Goal: Transaction & Acquisition: Purchase product/service

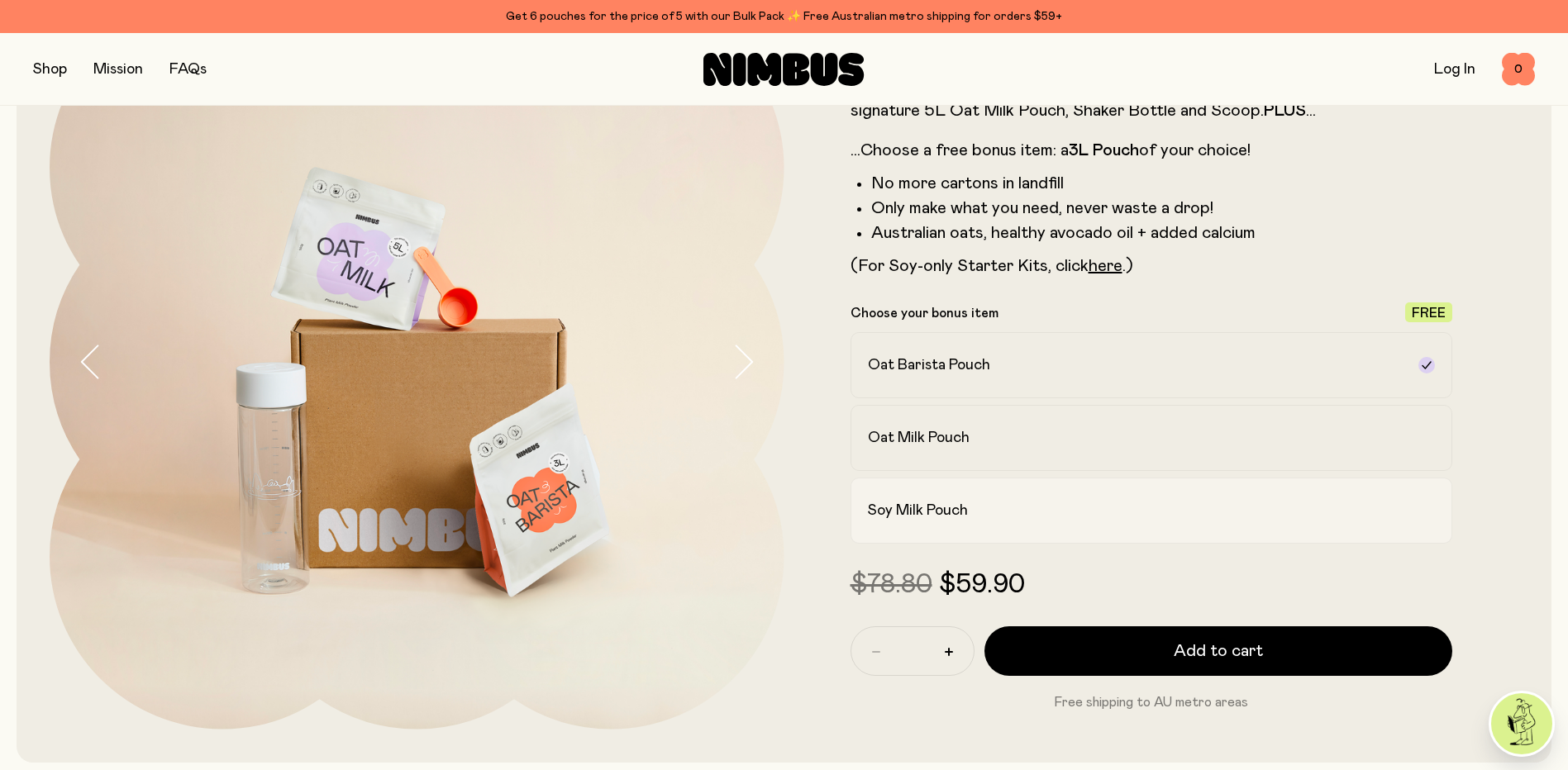
scroll to position [166, 0]
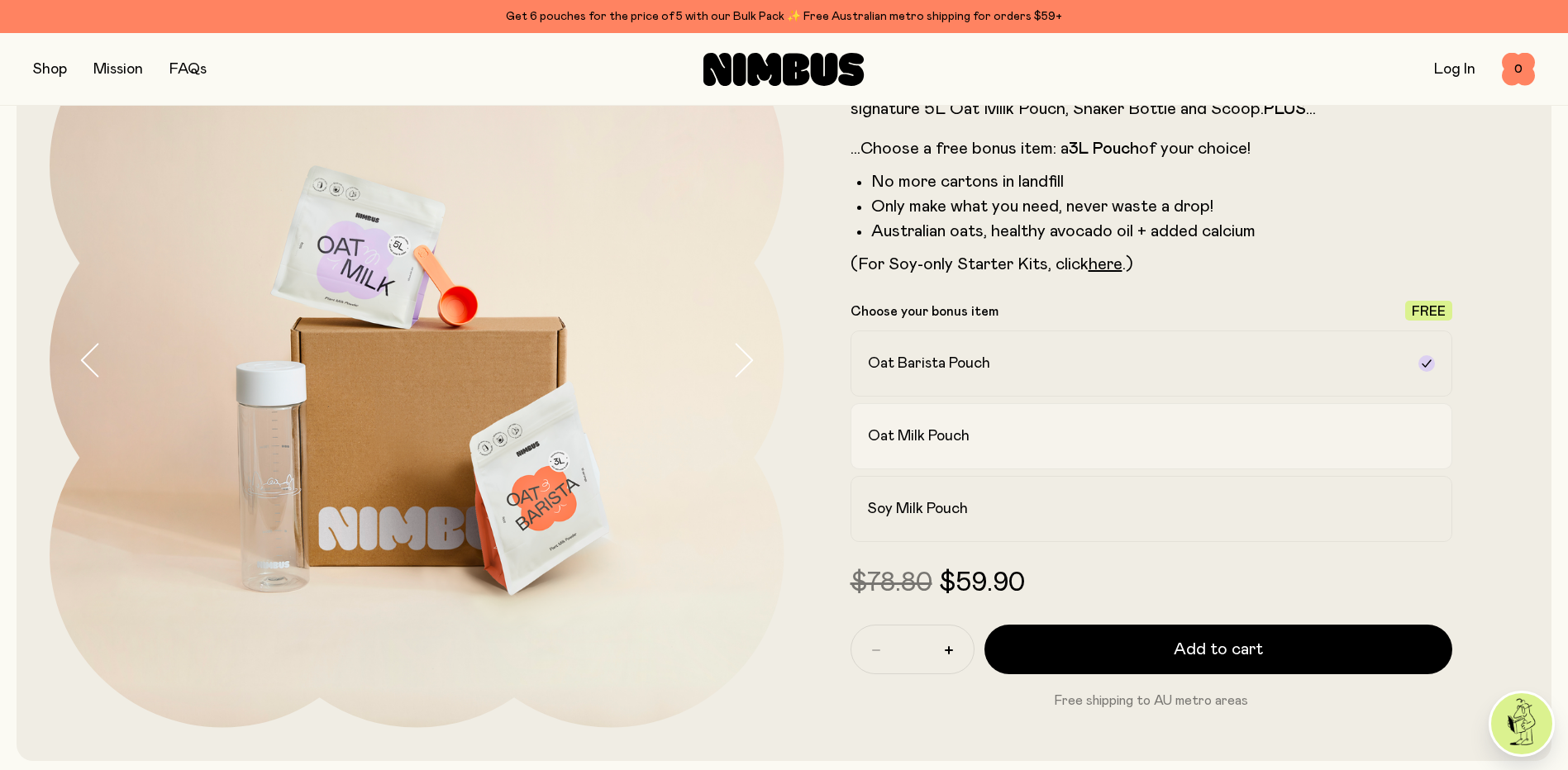
click at [987, 433] on div "Oat Milk Pouch" at bounding box center [1136, 436] width 538 height 20
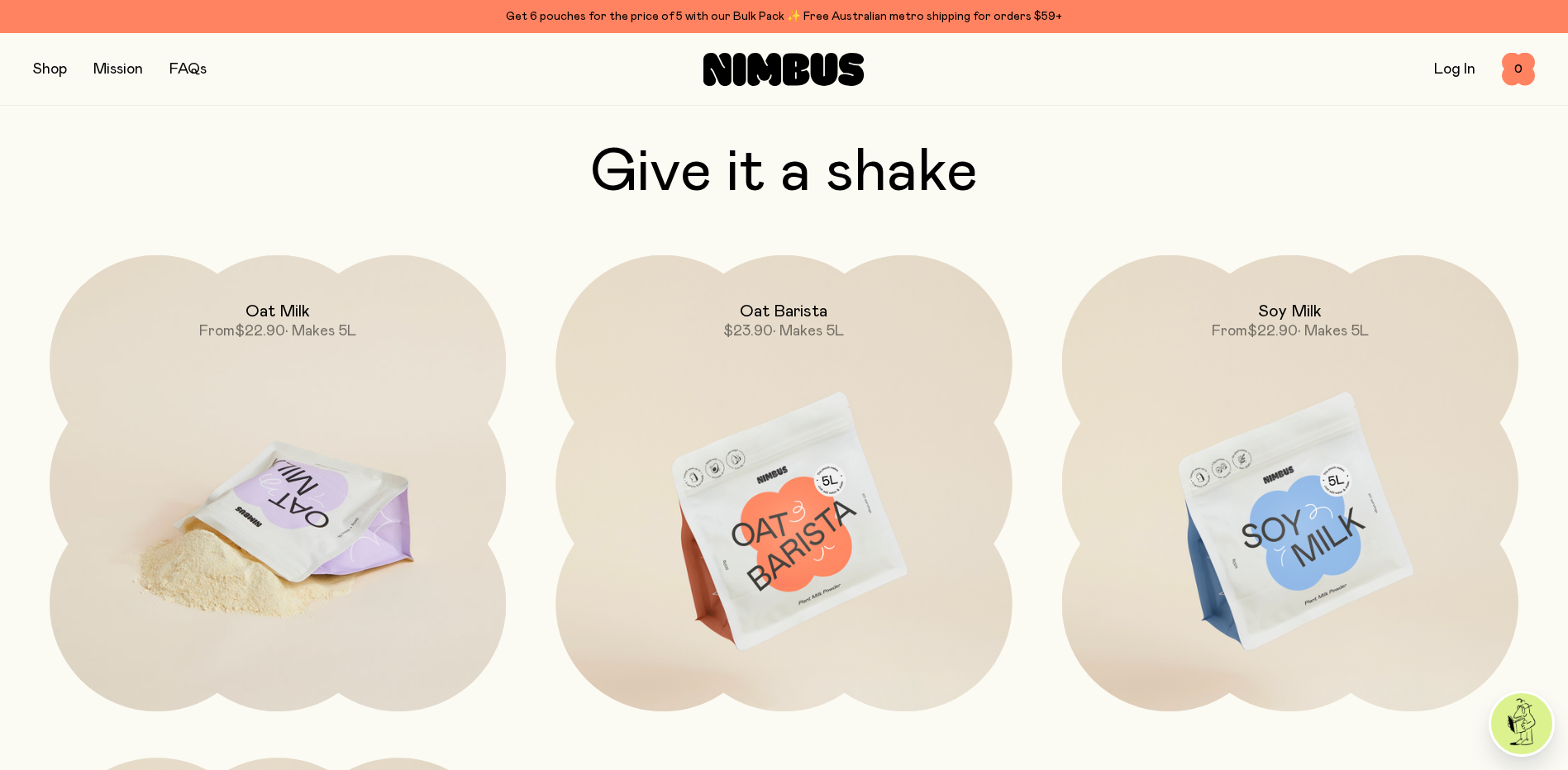
scroll to position [5287, 0]
click at [337, 508] on img at bounding box center [278, 525] width 457 height 537
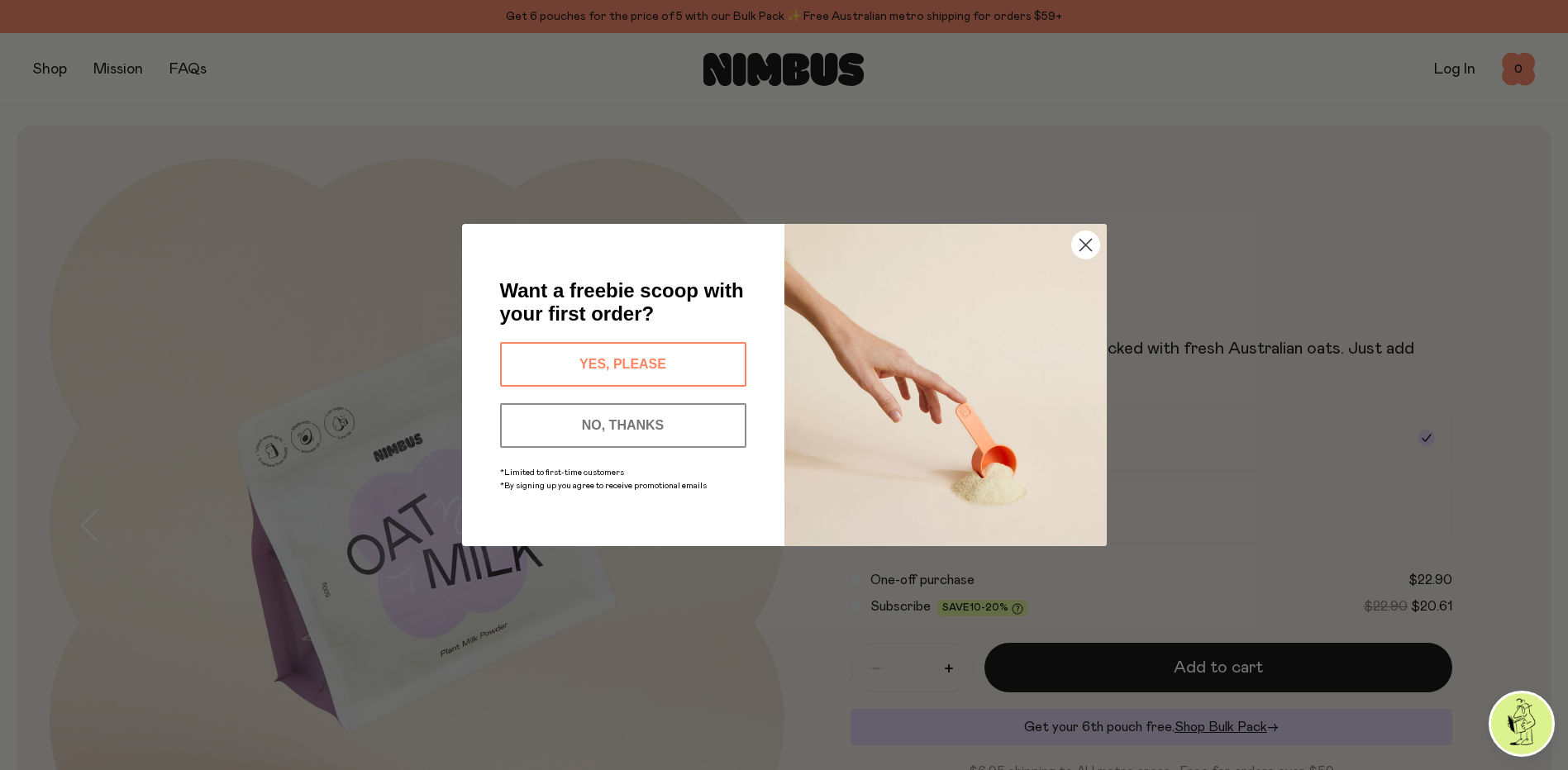
click at [606, 417] on button "NO, THANKS" at bounding box center [622, 426] width 246 height 45
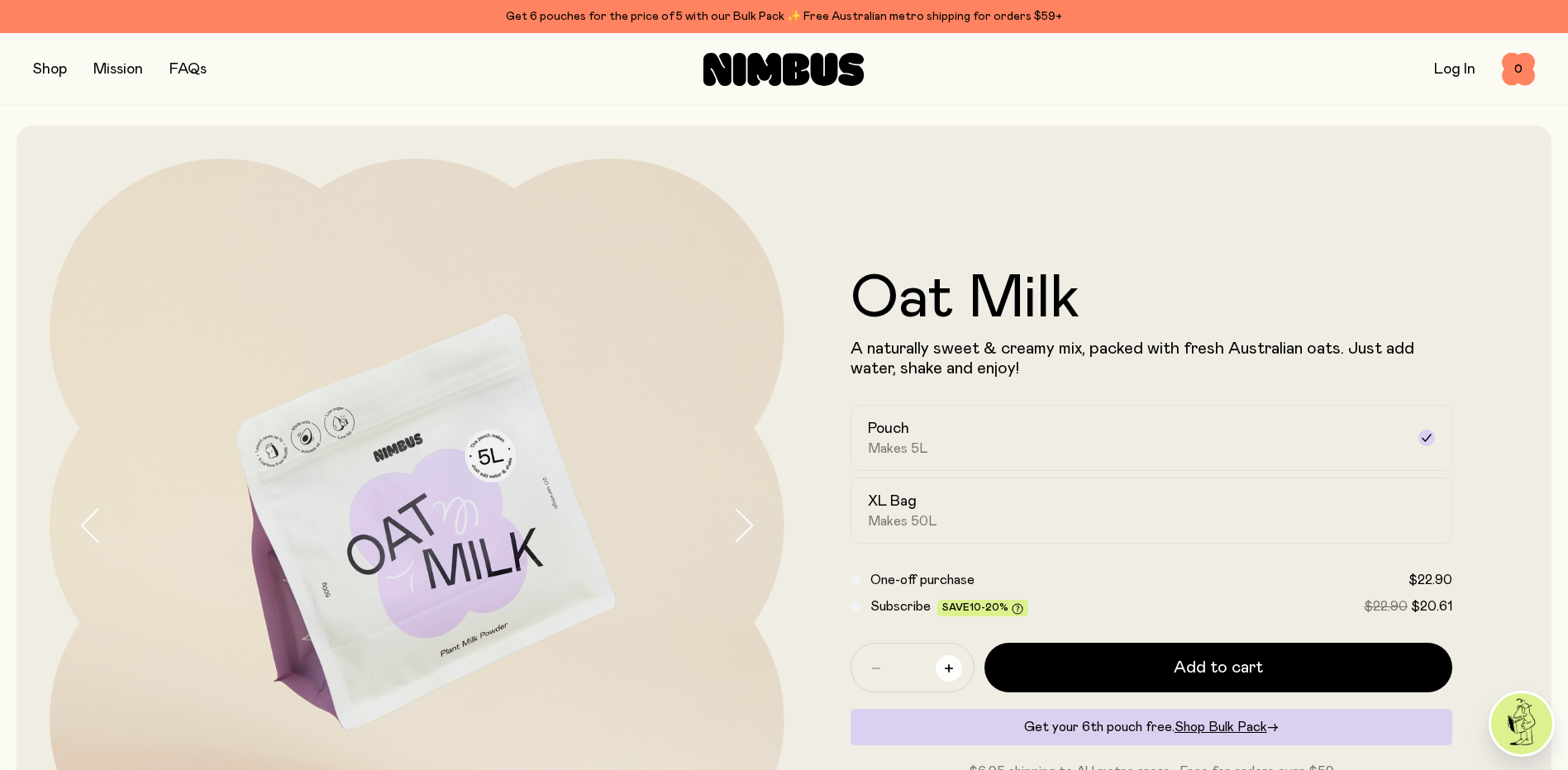
click at [953, 669] on button "button" at bounding box center [948, 669] width 26 height 26
click at [950, 669] on icon "button" at bounding box center [948, 668] width 8 height 8
click at [948, 669] on icon "button" at bounding box center [948, 668] width 8 height 8
type input "*"
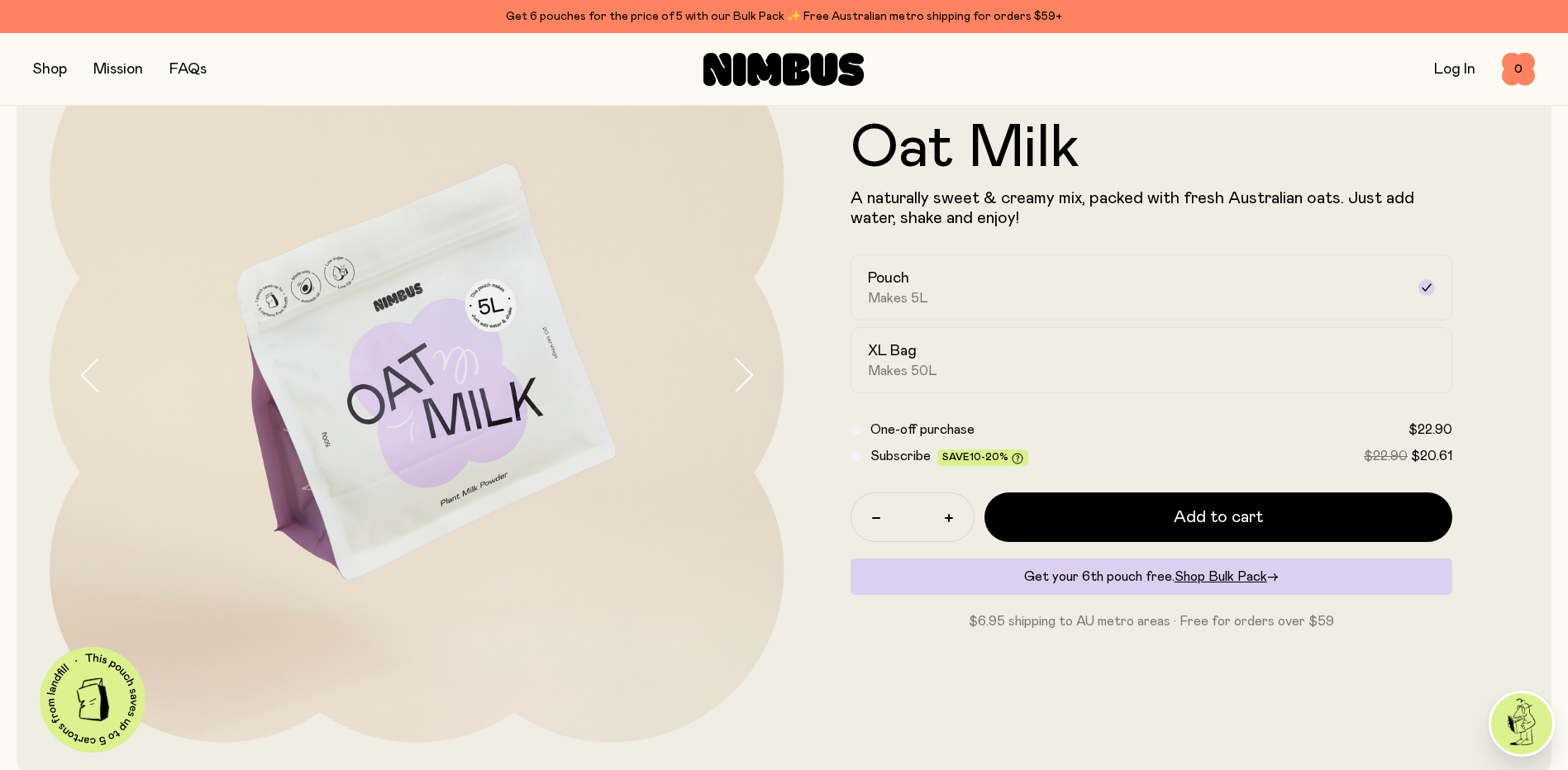
scroll to position [166, 0]
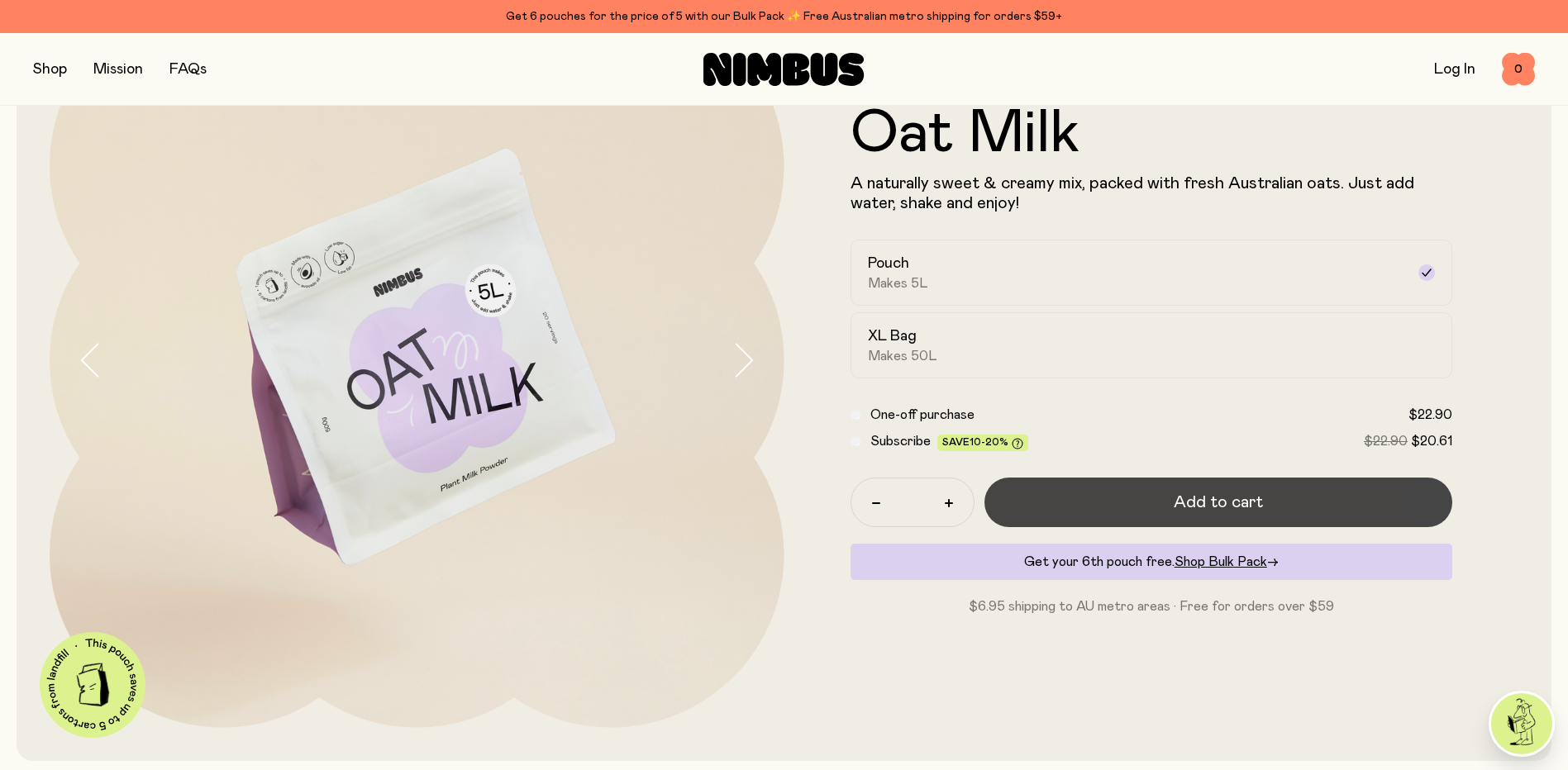
click at [1168, 500] on button "Add to cart" at bounding box center [1219, 502] width 469 height 49
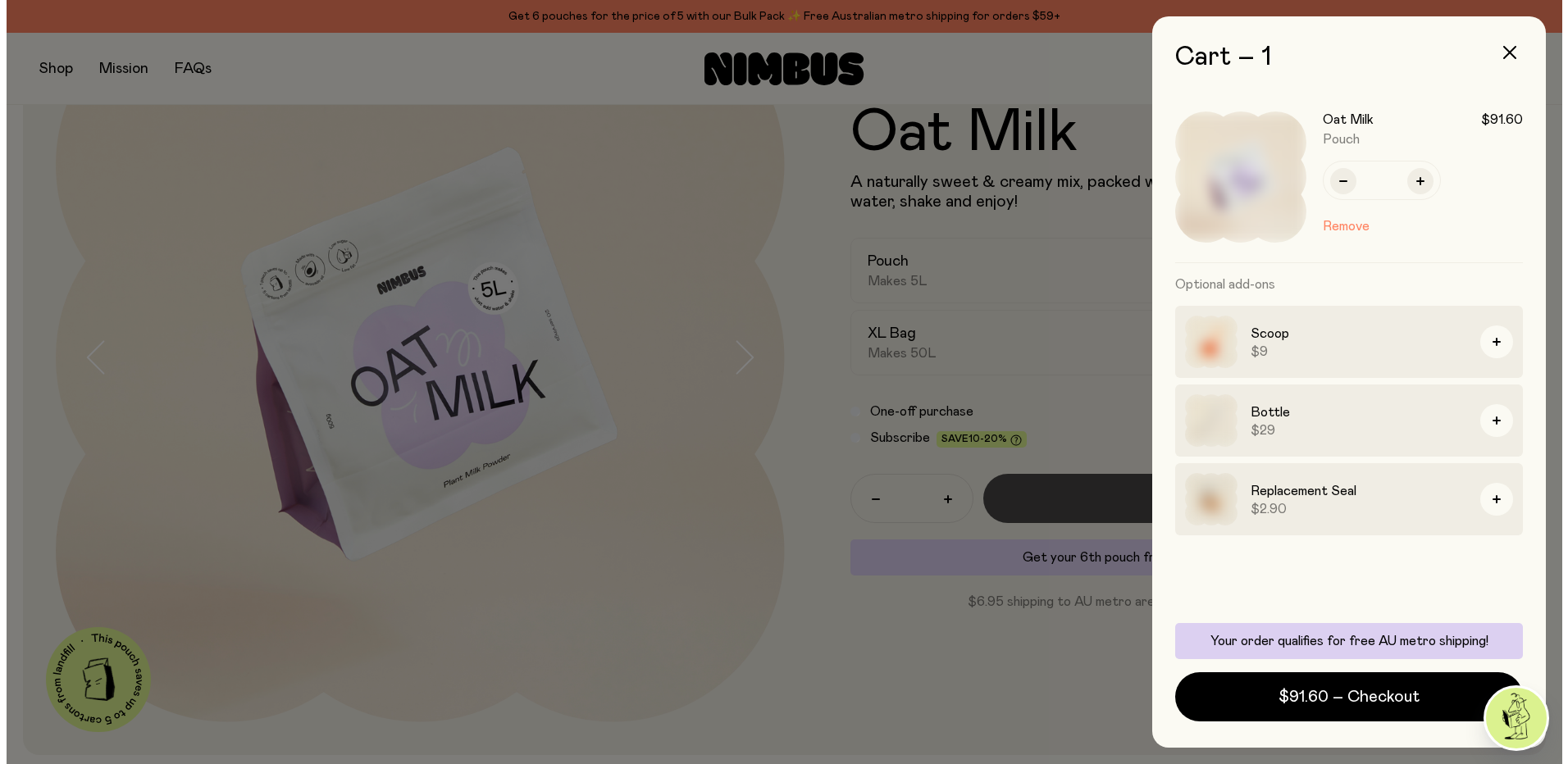
scroll to position [0, 0]
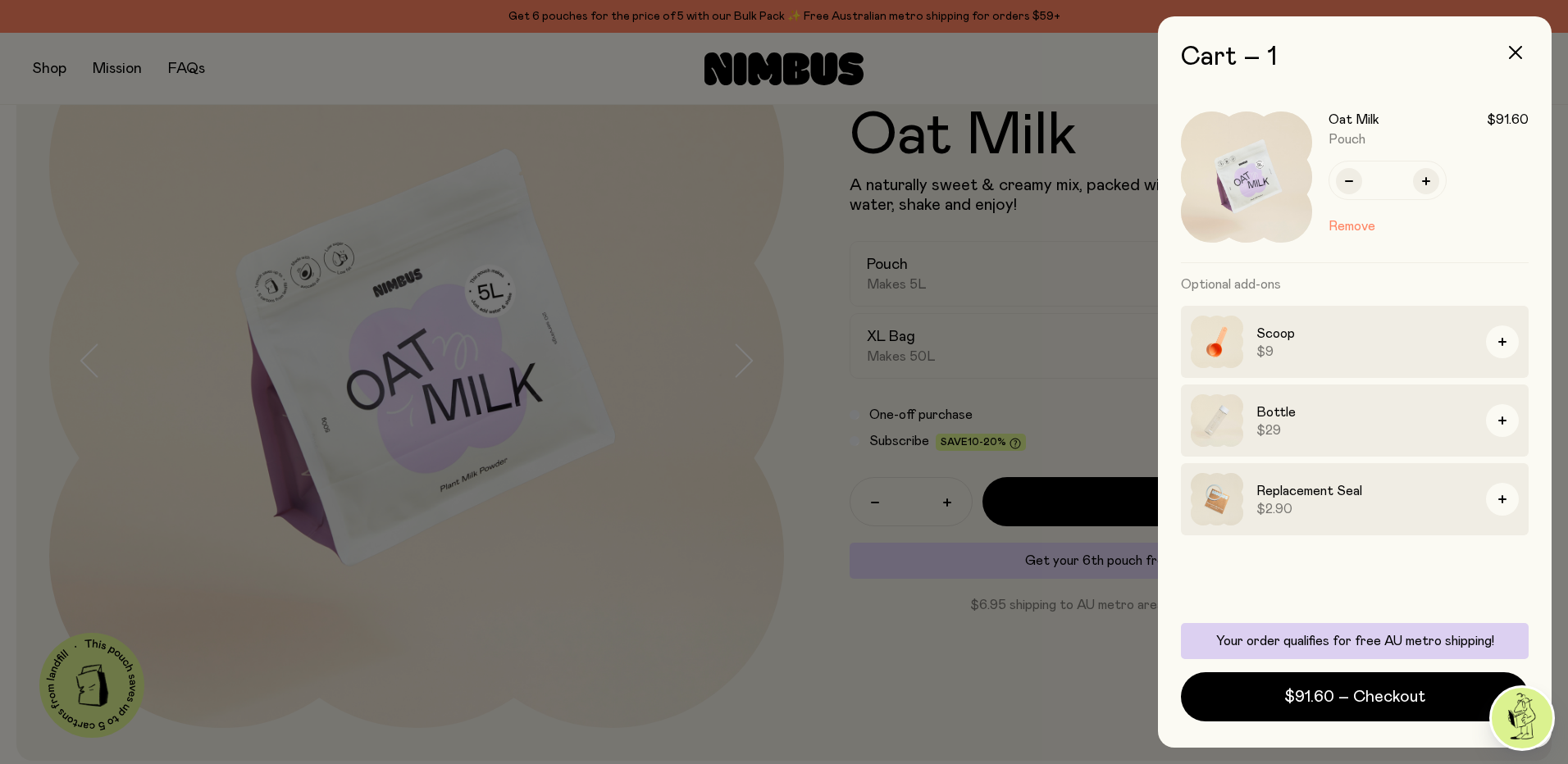
click at [1214, 503] on img at bounding box center [1216, 499] width 52 height 52
click at [1505, 425] on button "button" at bounding box center [1502, 420] width 33 height 33
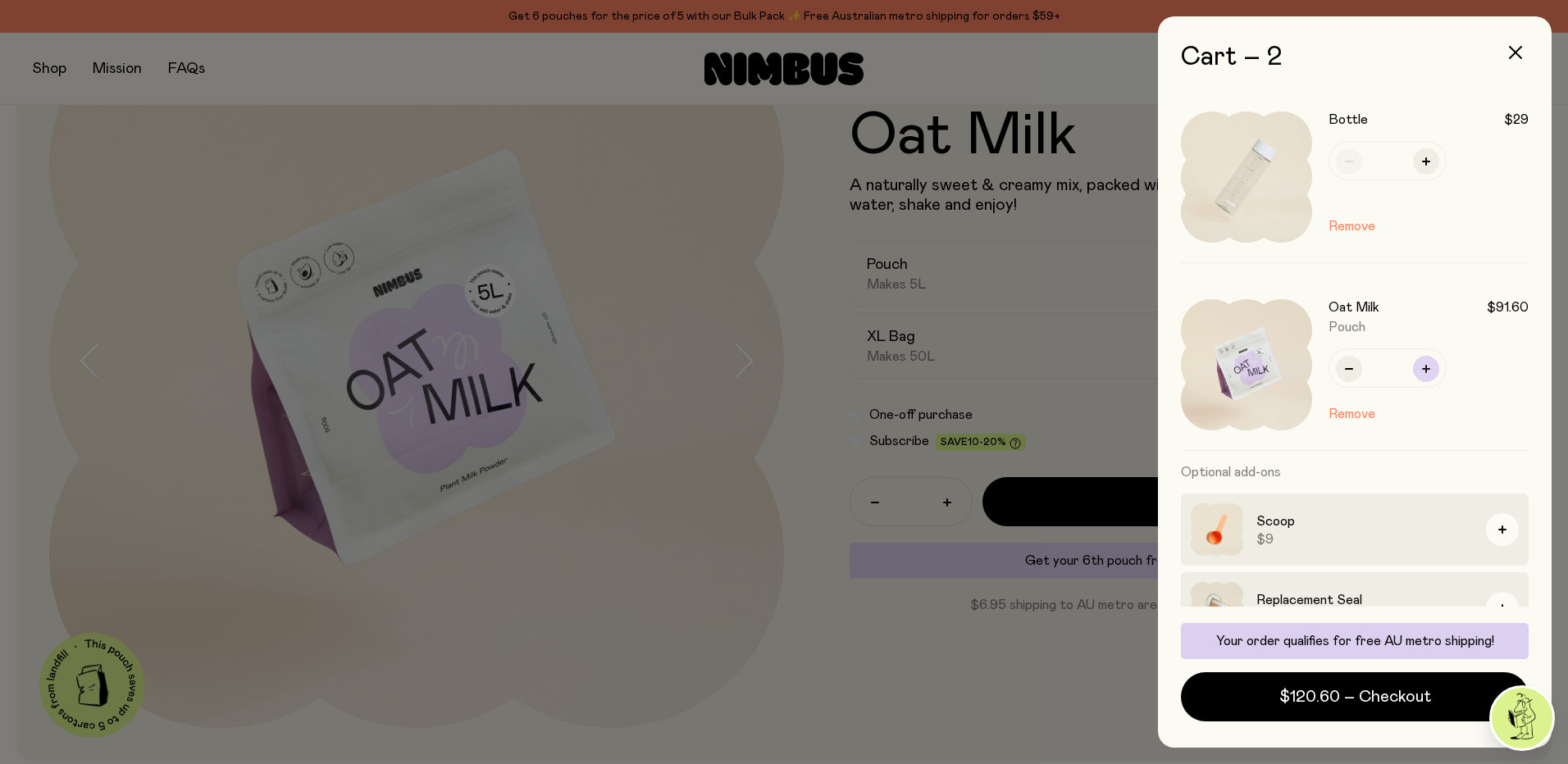
click at [1427, 362] on button "button" at bounding box center [1425, 369] width 26 height 26
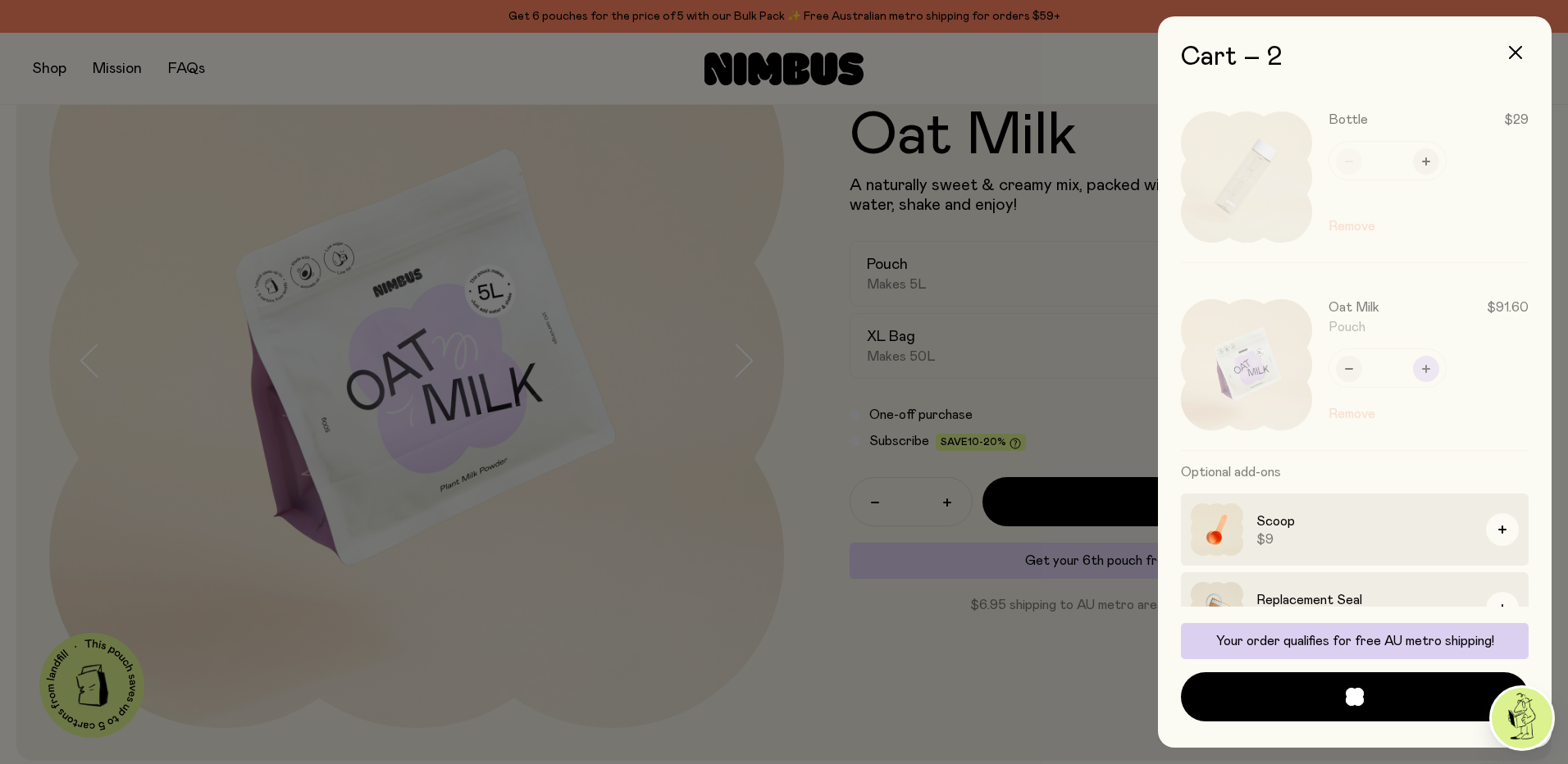
click at [1427, 370] on div at bounding box center [1362, 365] width 331 height 170
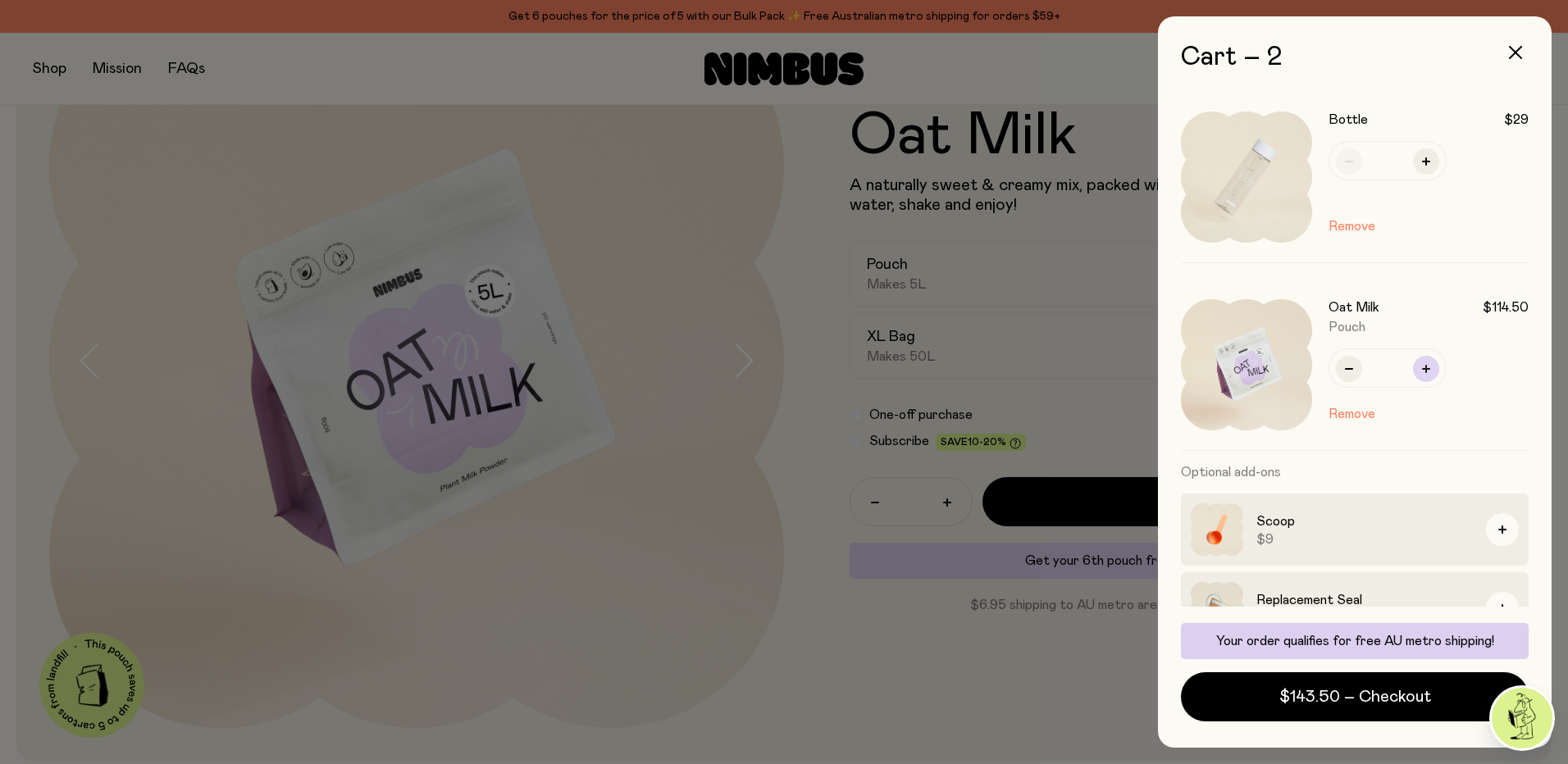
click at [1421, 361] on button "button" at bounding box center [1425, 369] width 26 height 26
click at [1347, 363] on button "button" at bounding box center [1348, 369] width 26 height 26
type input "*"
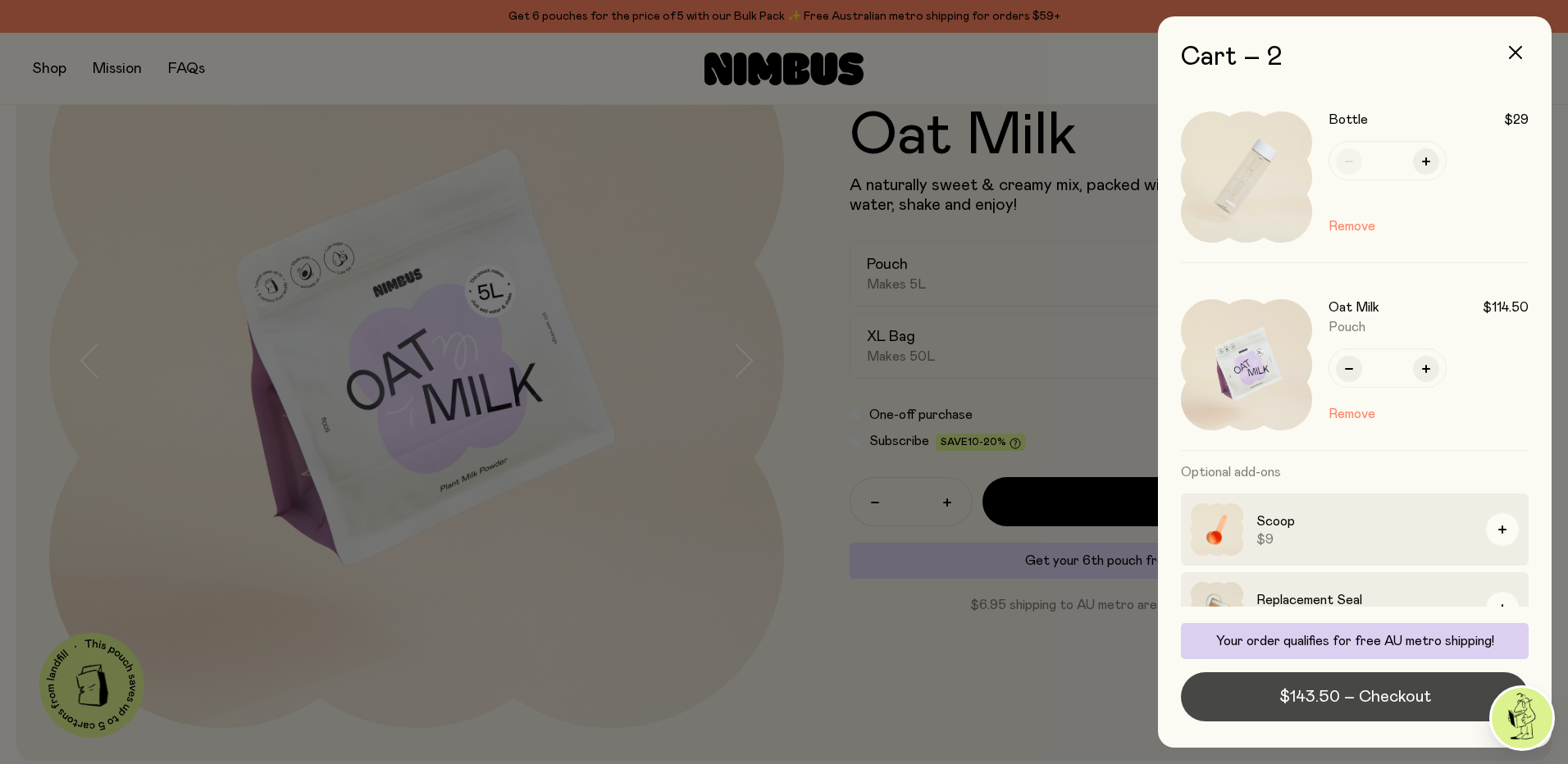
click at [1361, 697] on span "$143.50 – Checkout" at bounding box center [1355, 697] width 151 height 23
